Goal: Use online tool/utility

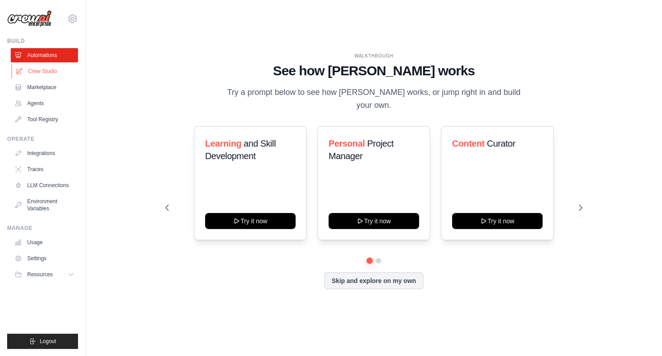
click at [36, 70] on link "Crew Studio" at bounding box center [45, 71] width 67 height 14
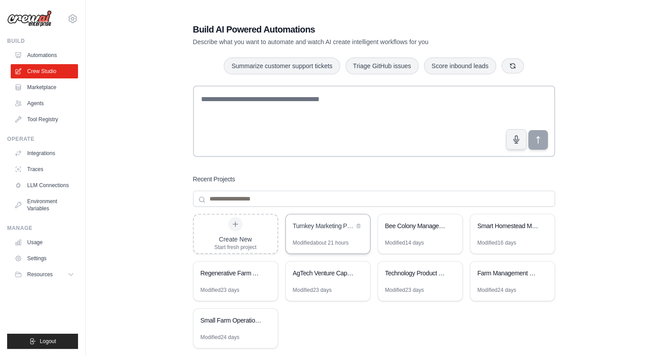
click at [335, 225] on div "Turnkey Marketing Package Designer" at bounding box center [323, 226] width 61 height 9
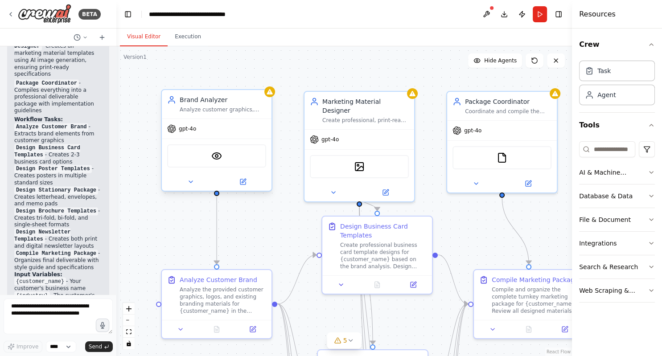
scroll to position [1425, 0]
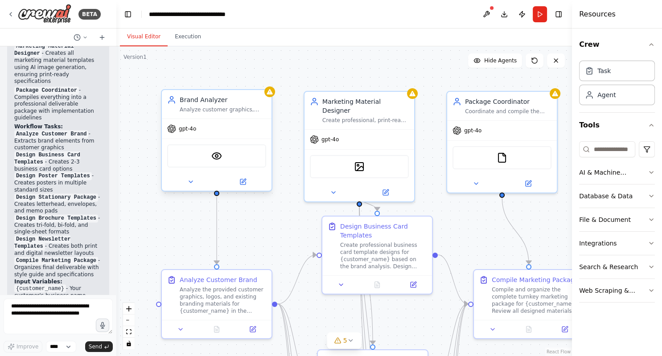
click at [210, 154] on div "VisionTool" at bounding box center [216, 155] width 99 height 23
click at [220, 163] on div "VisionTool" at bounding box center [216, 155] width 99 height 23
click at [212, 291] on div "Analyze the provided customer graphics, logos, and existing branding materials …" at bounding box center [223, 298] width 86 height 29
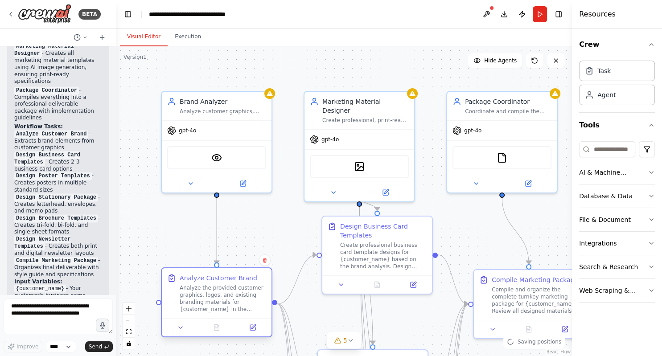
click at [212, 291] on div "Analyze the provided customer graphics, logos, and existing branding materials …" at bounding box center [223, 298] width 86 height 29
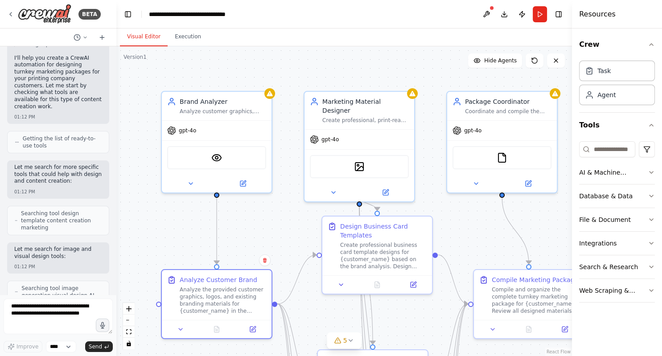
scroll to position [0, 0]
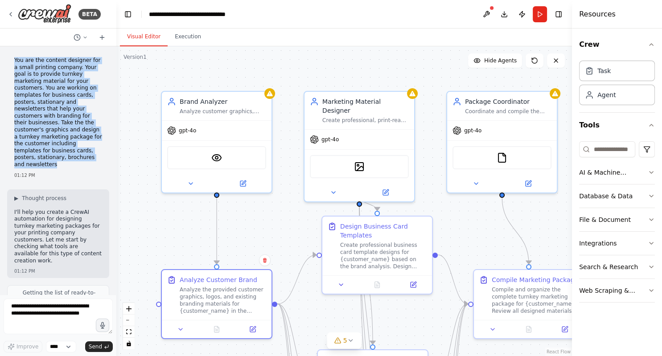
drag, startPoint x: 45, startPoint y: 152, endPoint x: 13, endPoint y: 61, distance: 96.6
click at [14, 61] on div "You are the content designer for a small printing company. Your goal is to prov…" at bounding box center [58, 113] width 88 height 113
copy p "You are the content designer for a small printing company. Your goal is to prov…"
